Goal: Task Accomplishment & Management: Use online tool/utility

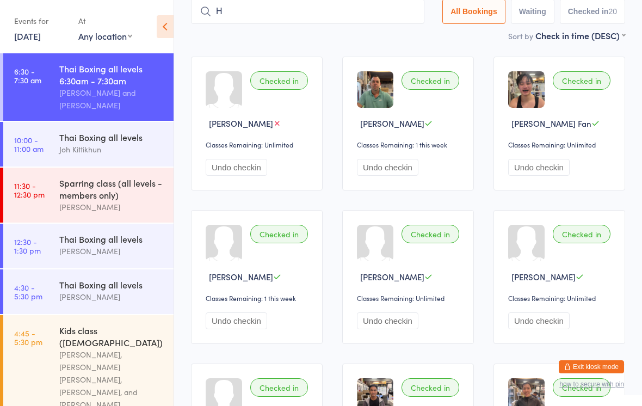
type input "Hu"
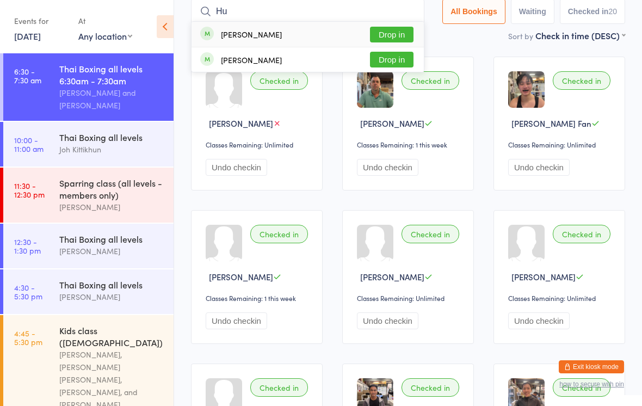
click at [35, 146] on time "10:00 - 11:00 am" at bounding box center [28, 143] width 29 height 17
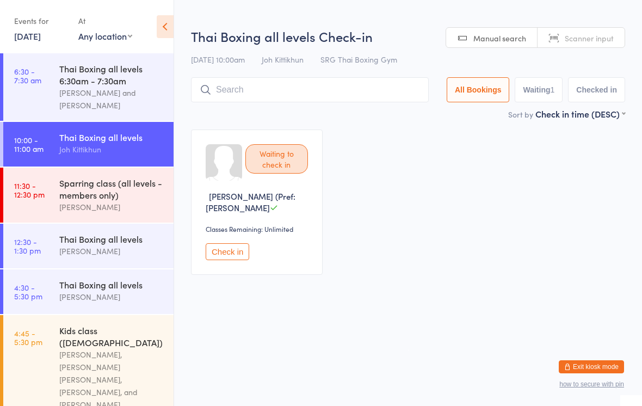
click at [411, 88] on input "search" at bounding box center [310, 89] width 238 height 25
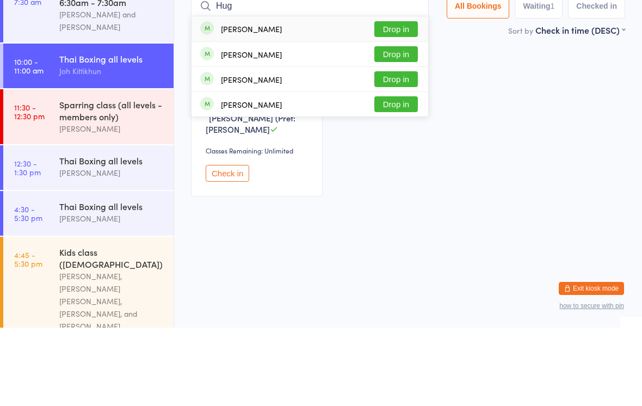
type input "Hug"
click at [403, 150] on button "Drop in" at bounding box center [396, 158] width 44 height 16
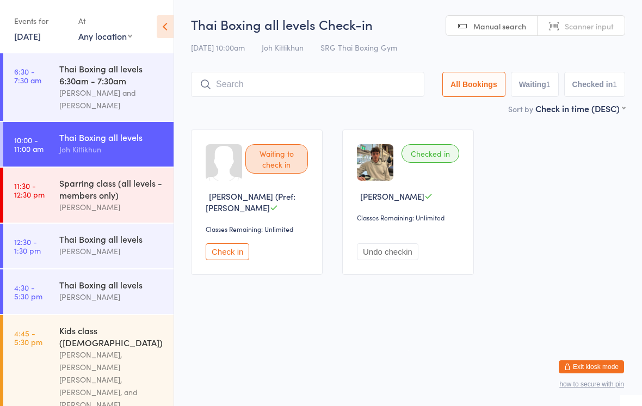
click at [366, 80] on input "search" at bounding box center [307, 84] width 233 height 25
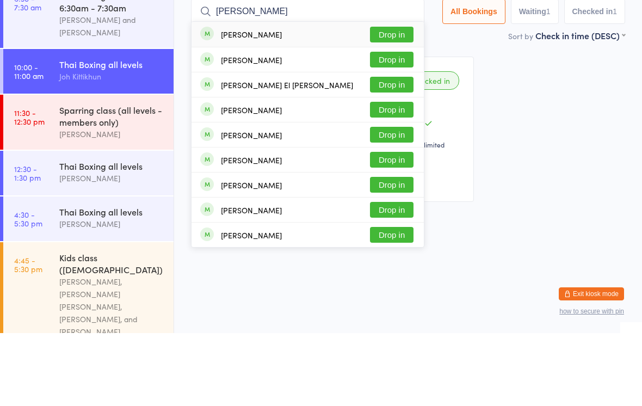
type input "[PERSON_NAME]"
click at [392, 100] on button "Drop in" at bounding box center [392, 108] width 44 height 16
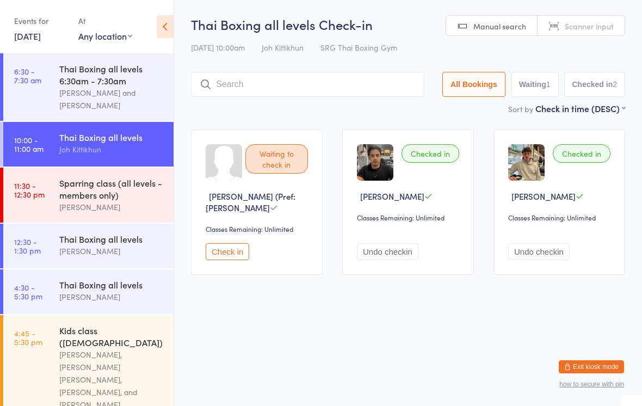
click at [361, 80] on input "search" at bounding box center [307, 84] width 233 height 25
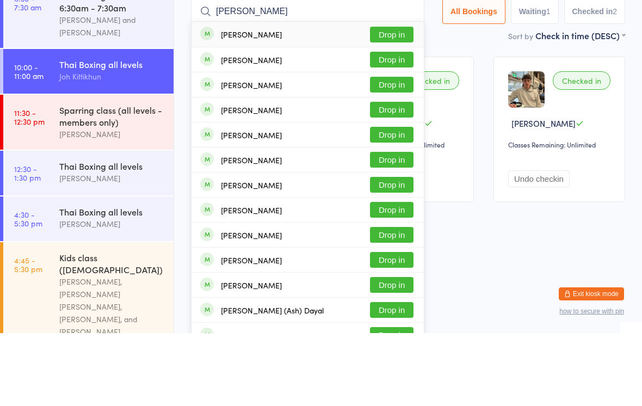
type input "[PERSON_NAME]"
click at [396, 100] on button "Drop in" at bounding box center [392, 108] width 44 height 16
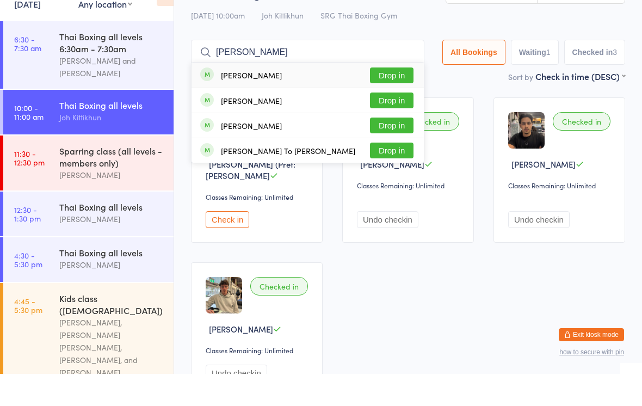
type input "[PERSON_NAME]"
click at [400, 125] on button "Drop in" at bounding box center [392, 133] width 44 height 16
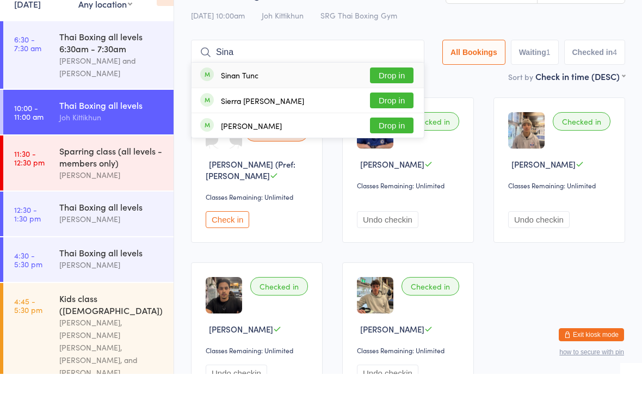
type input "Sina"
click at [388, 100] on button "Drop in" at bounding box center [392, 108] width 44 height 16
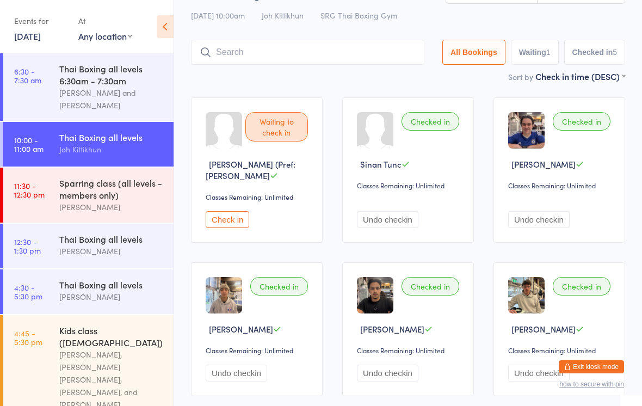
click at [271, 35] on div "Thai Boxing all levels Check-in [DATE] 10:00am Joh Kittikhun SRG Thai Boxing Gy…" at bounding box center [408, 26] width 434 height 87
click at [246, 64] on input "search" at bounding box center [307, 52] width 233 height 25
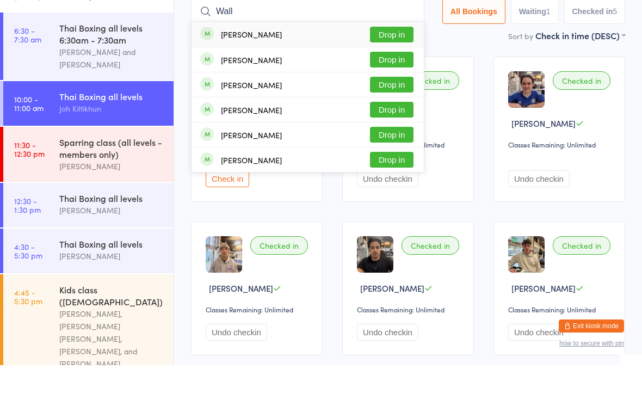
click at [403, 40] on input "Wall" at bounding box center [307, 52] width 233 height 25
type input "Wall"
click at [389, 67] on button "Drop in" at bounding box center [392, 75] width 44 height 16
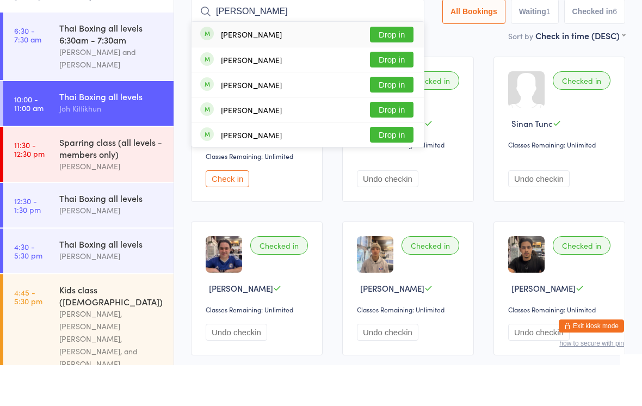
type input "[PERSON_NAME]"
click at [236, 71] on div "[PERSON_NAME]" at bounding box center [251, 75] width 61 height 9
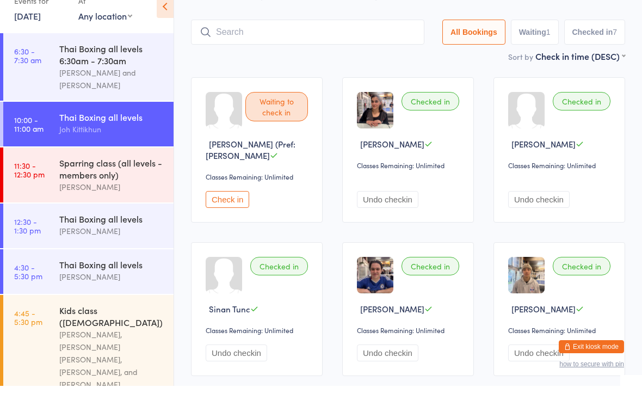
scroll to position [0, 0]
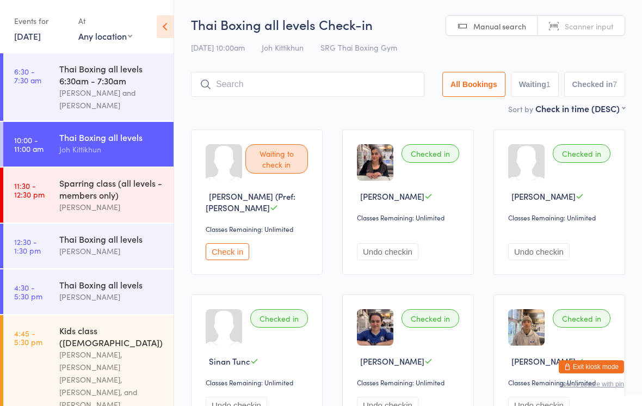
click at [425, 119] on main "Thai Boxing all levels Check-in [DATE] 10:00am Joh Kittikhun SRG Thai Boxing Gy…" at bounding box center [408, 303] width 434 height 576
